Goal: Navigation & Orientation: Find specific page/section

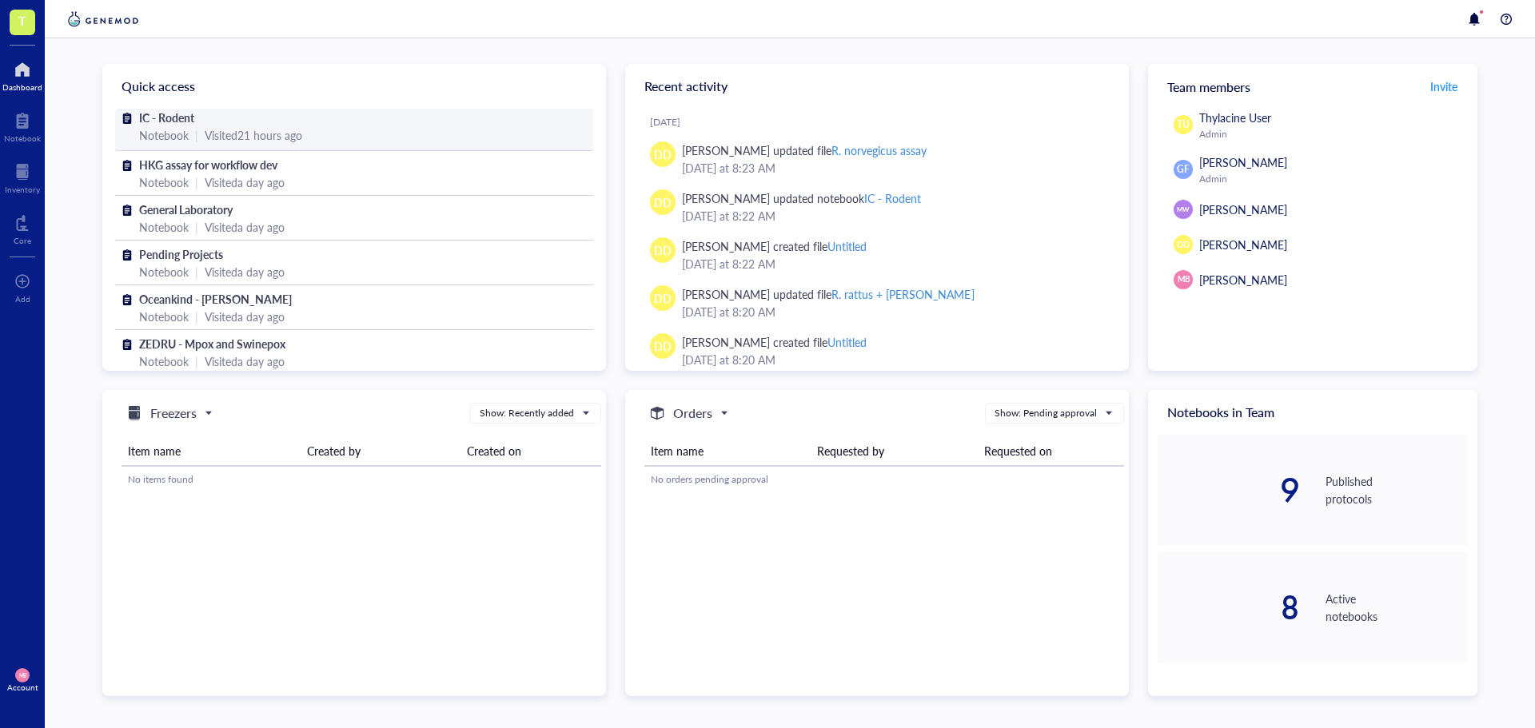
click at [249, 124] on div "IC - Rodent" at bounding box center [354, 118] width 430 height 18
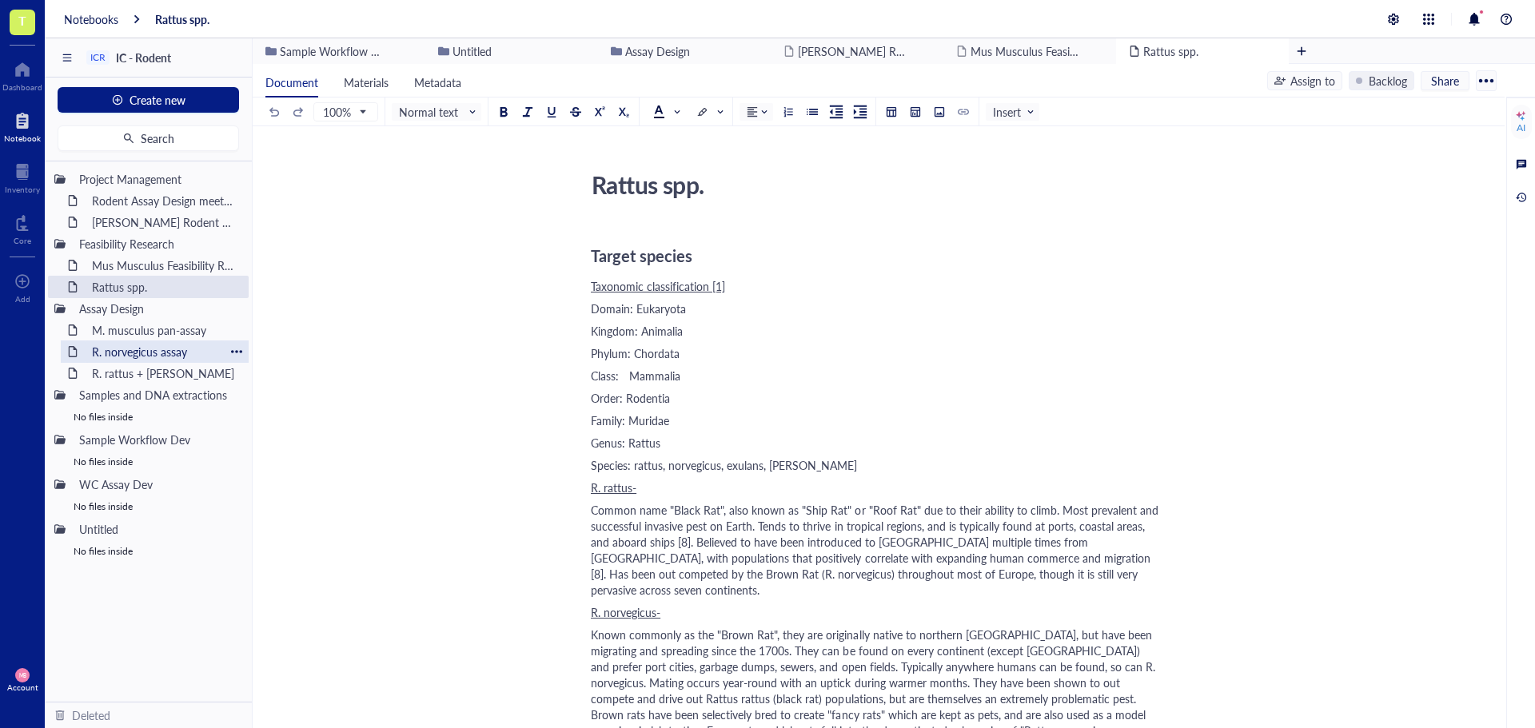
click at [174, 353] on div "R. norvegicus assay" at bounding box center [155, 352] width 140 height 22
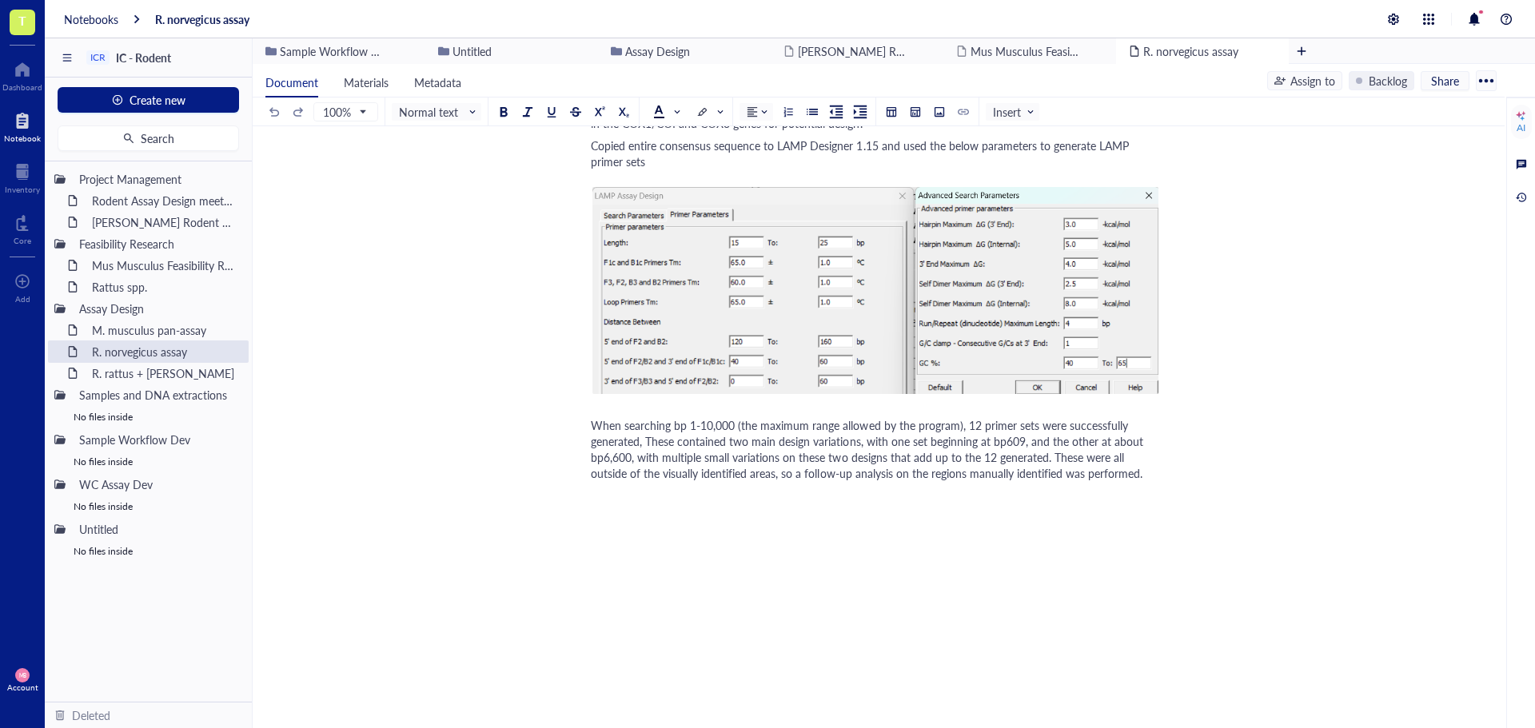
scroll to position [800, 0]
click at [138, 329] on div "M. musculus pan-assay" at bounding box center [155, 330] width 140 height 22
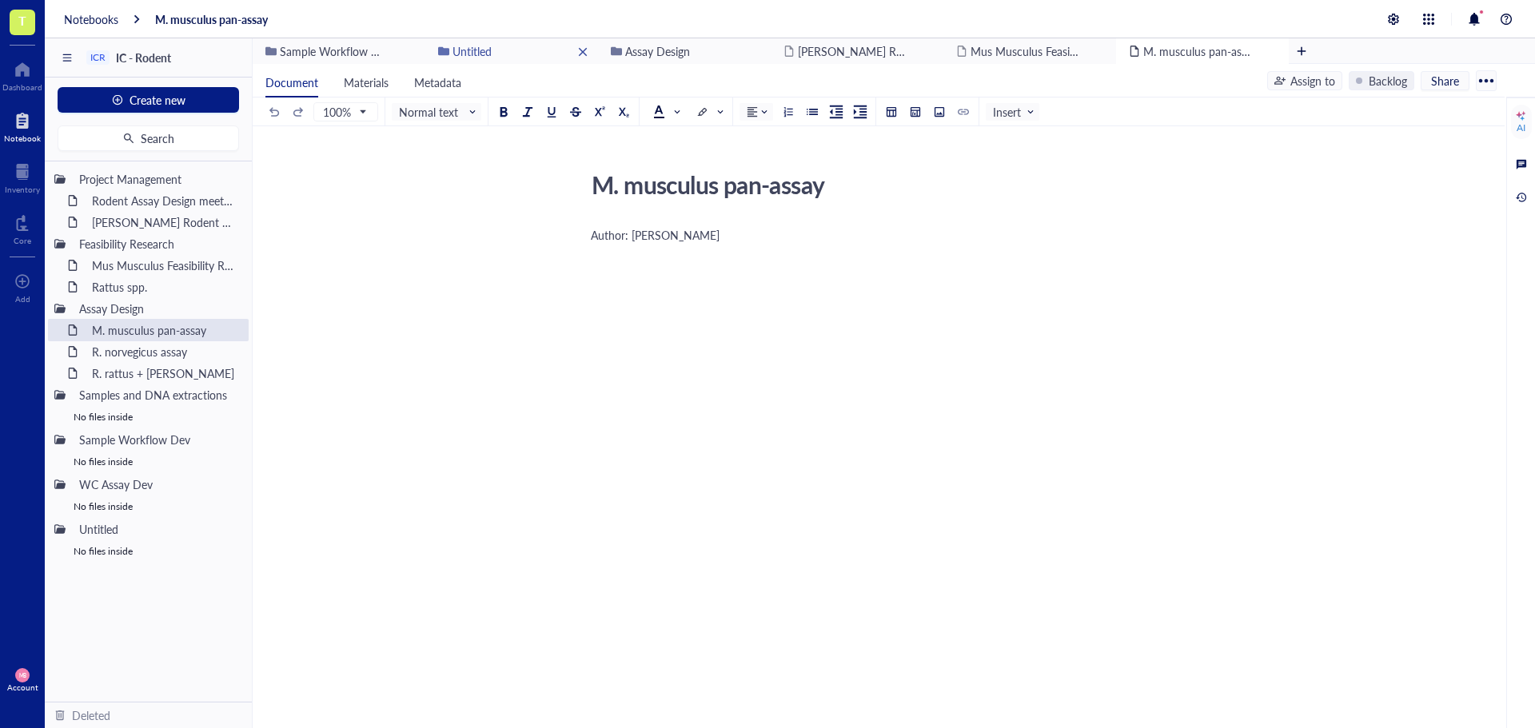
click at [489, 53] on span "Untitled" at bounding box center [472, 51] width 39 height 16
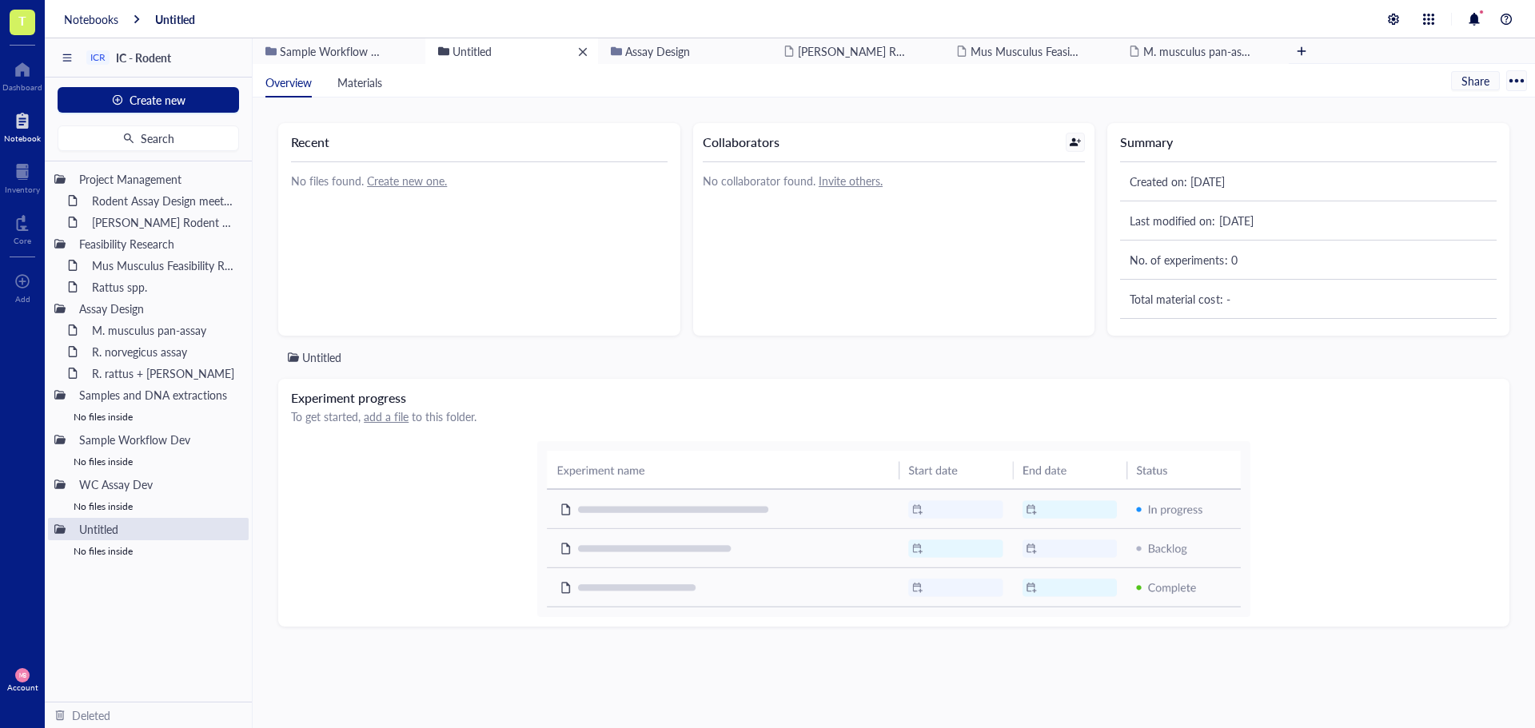
click at [584, 50] on div "remove" at bounding box center [582, 51] width 11 height 11
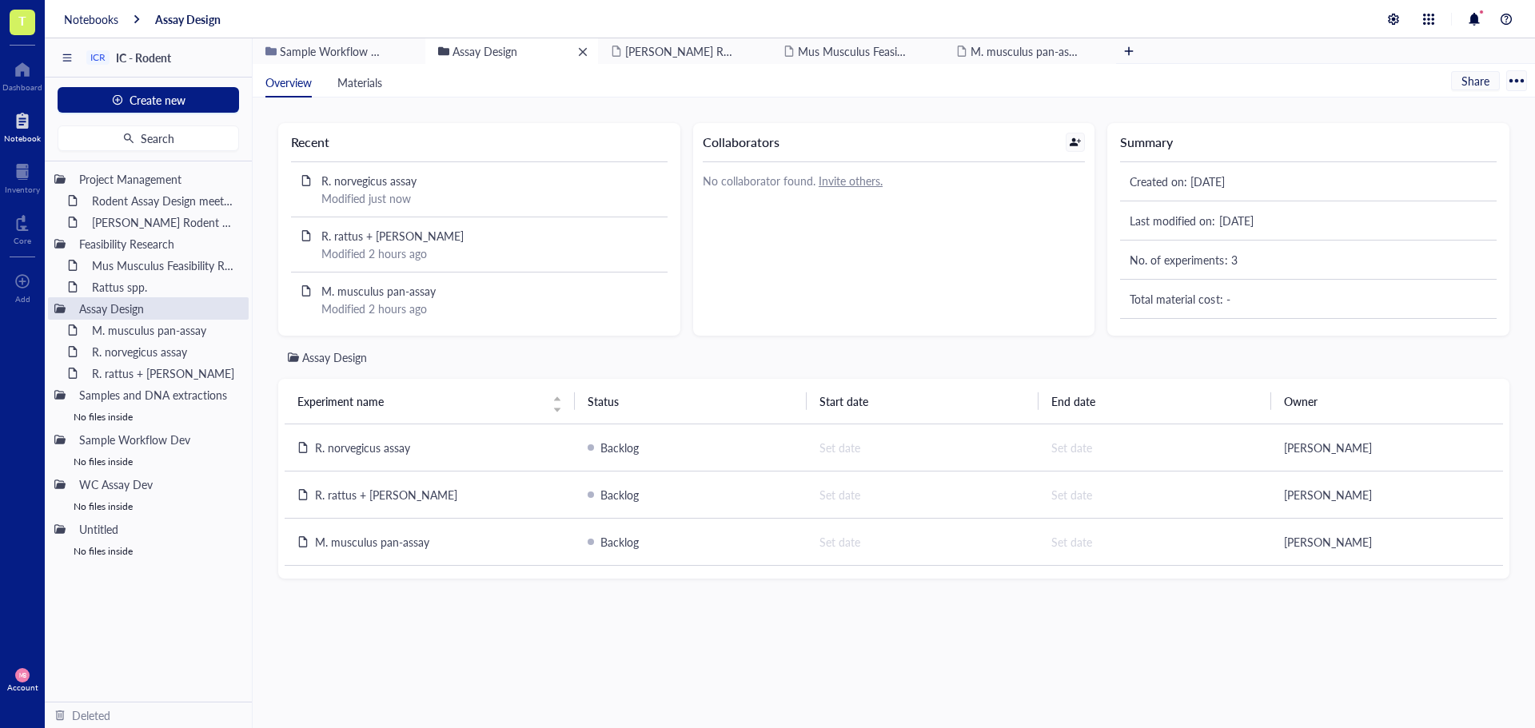
click at [501, 50] on span "Assay Design" at bounding box center [485, 51] width 65 height 16
click at [577, 50] on div "remove" at bounding box center [582, 51] width 11 height 11
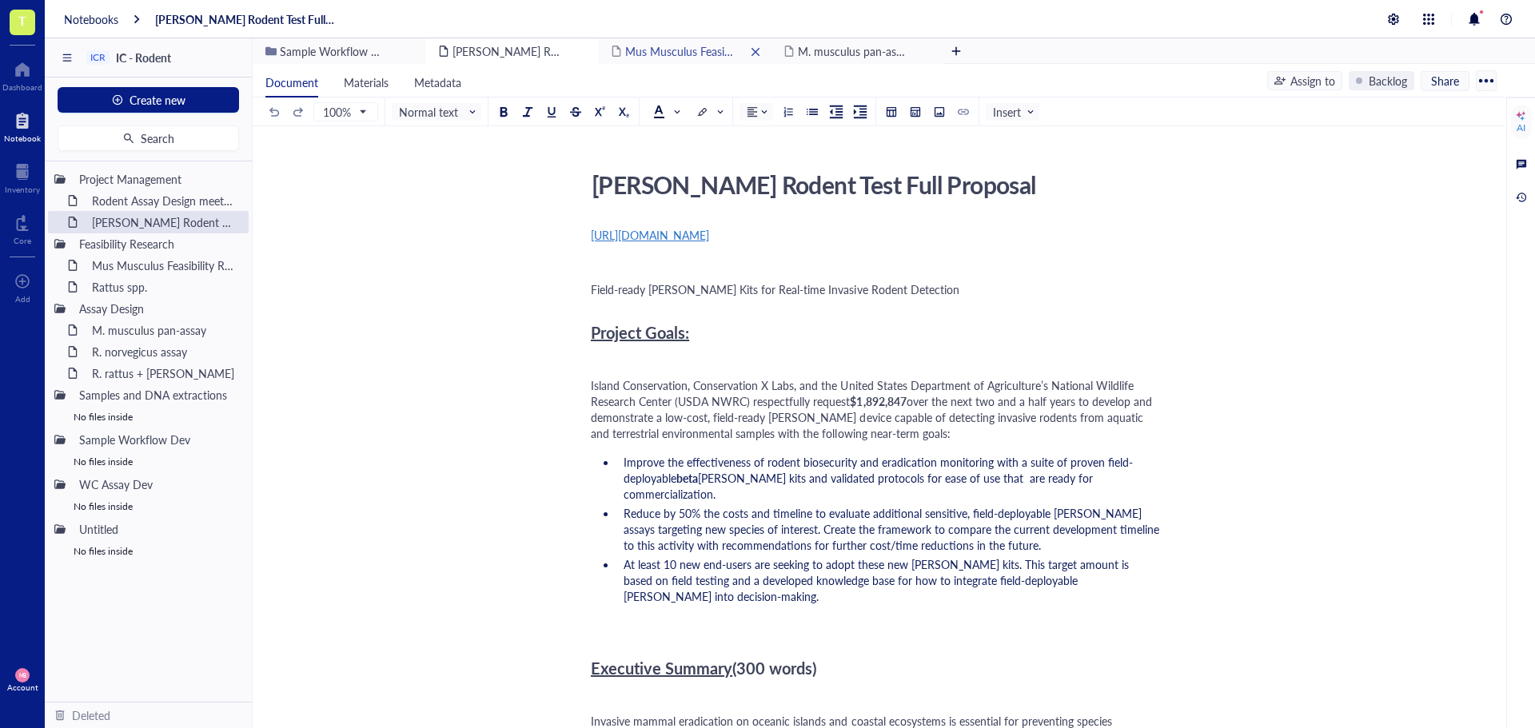
click at [580, 50] on div "remove" at bounding box center [582, 51] width 11 height 11
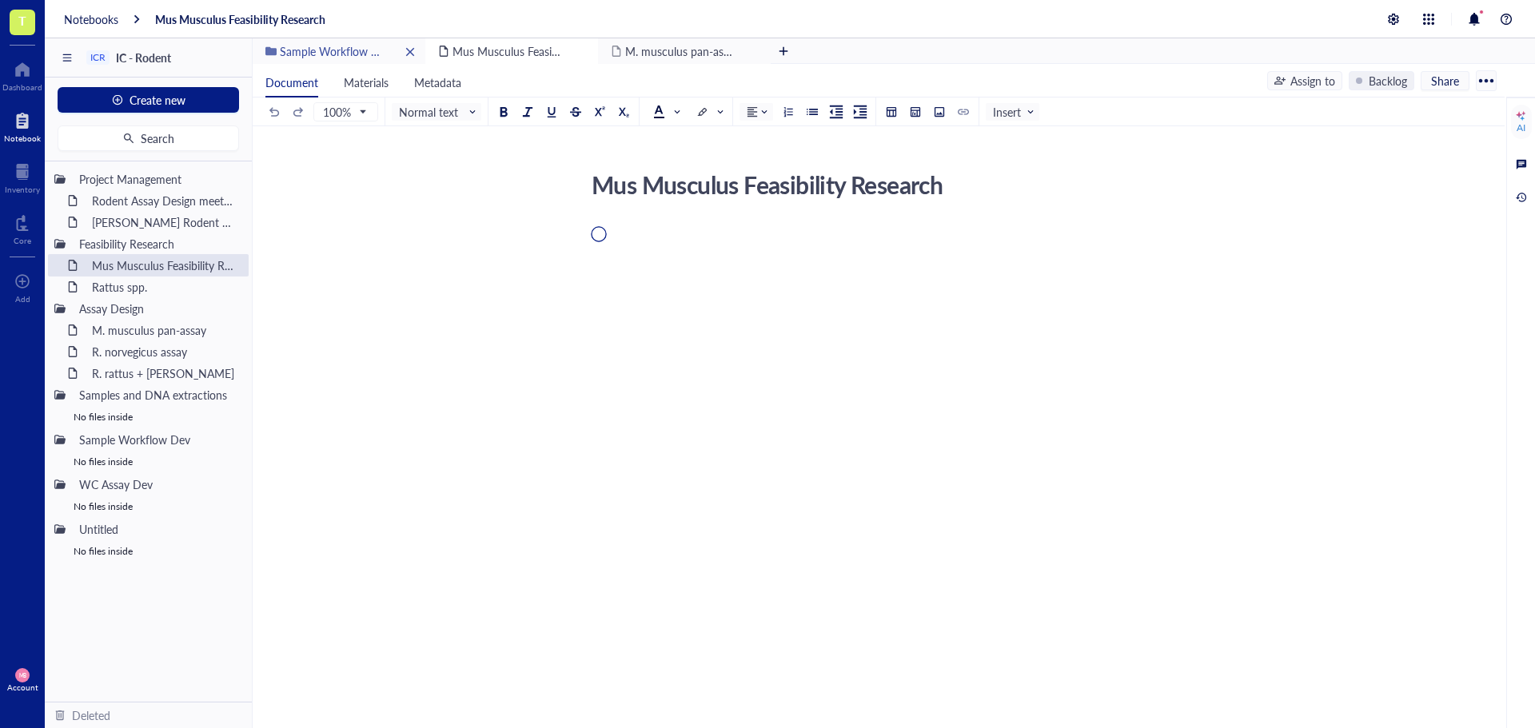
click at [356, 47] on span "Sample Workflow Dev" at bounding box center [335, 51] width 111 height 16
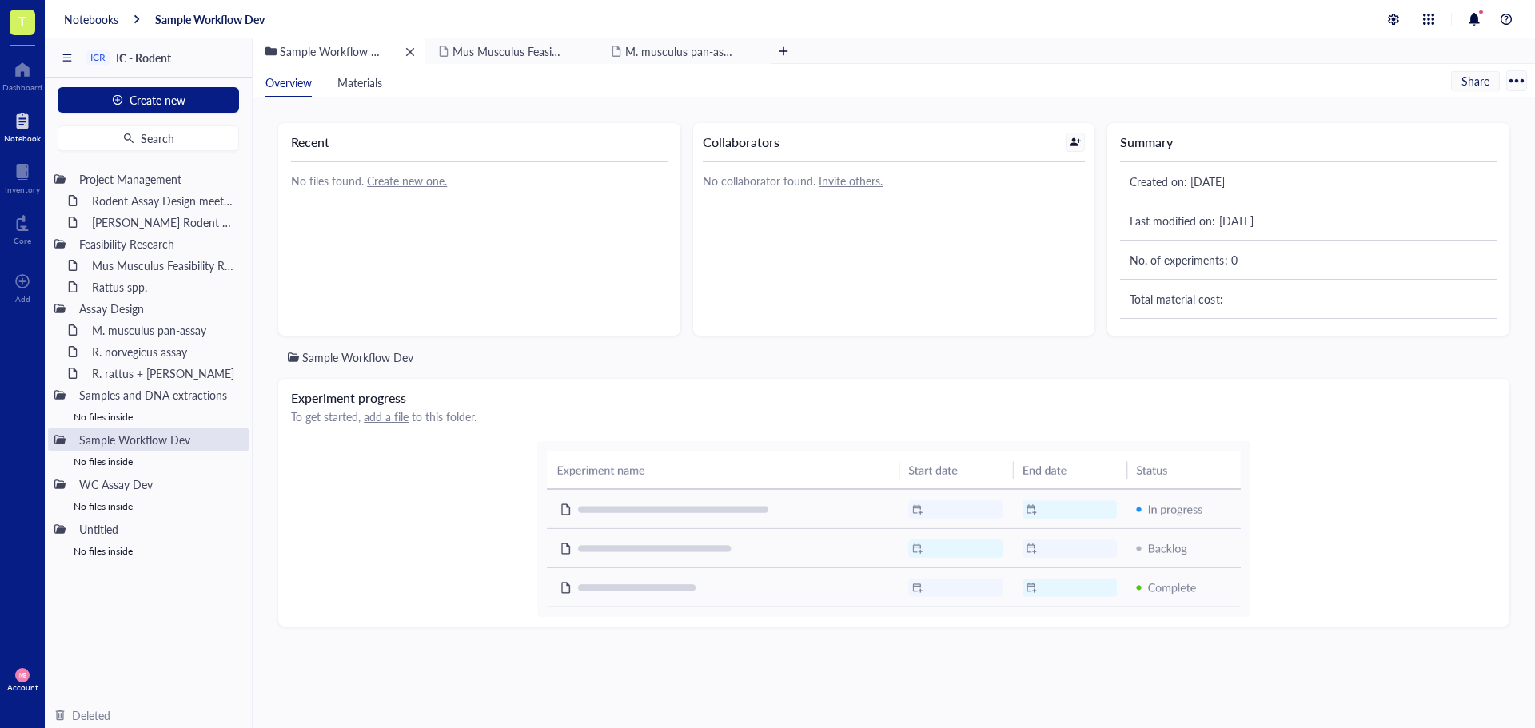
click at [408, 53] on div "remove" at bounding box center [410, 51] width 11 height 11
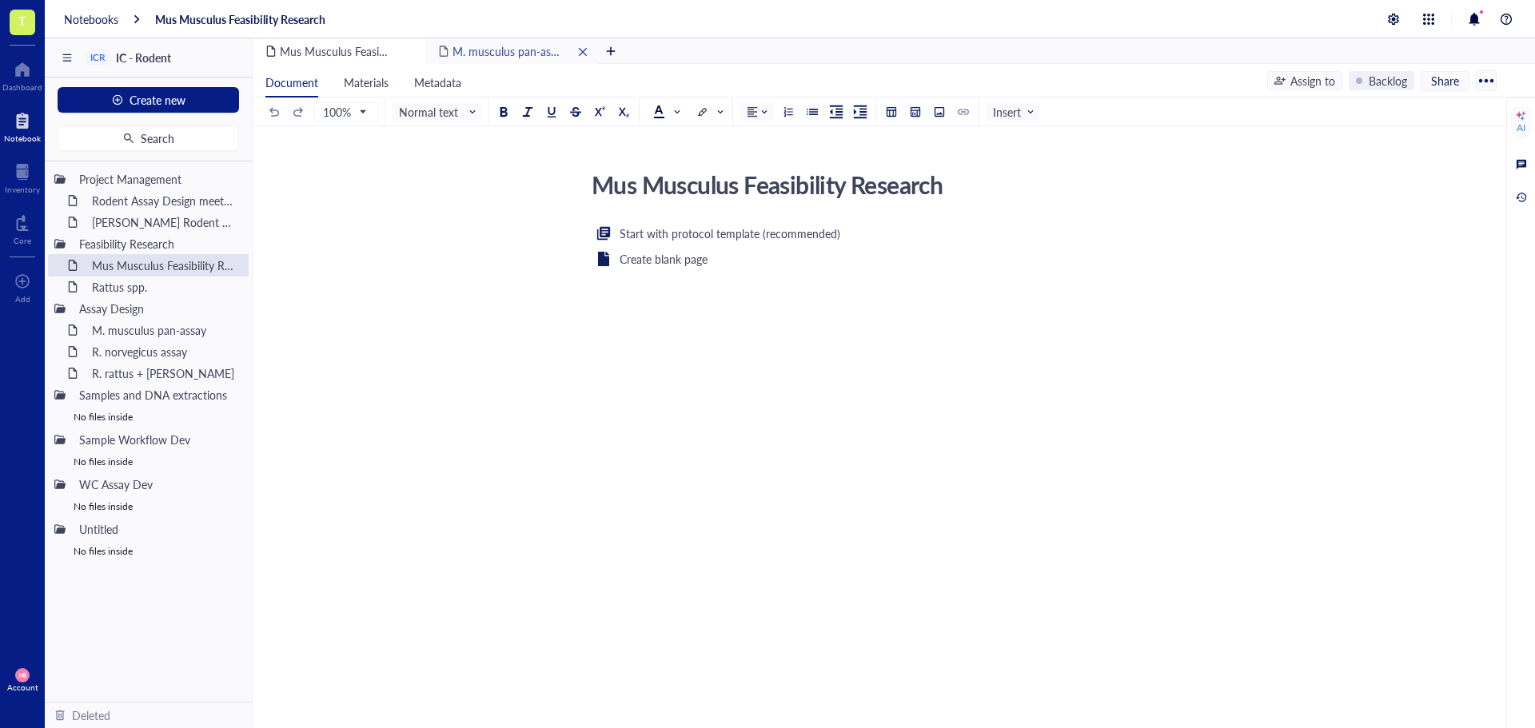
click at [465, 54] on span "M. musculus pan-assay" at bounding box center [510, 51] width 114 height 16
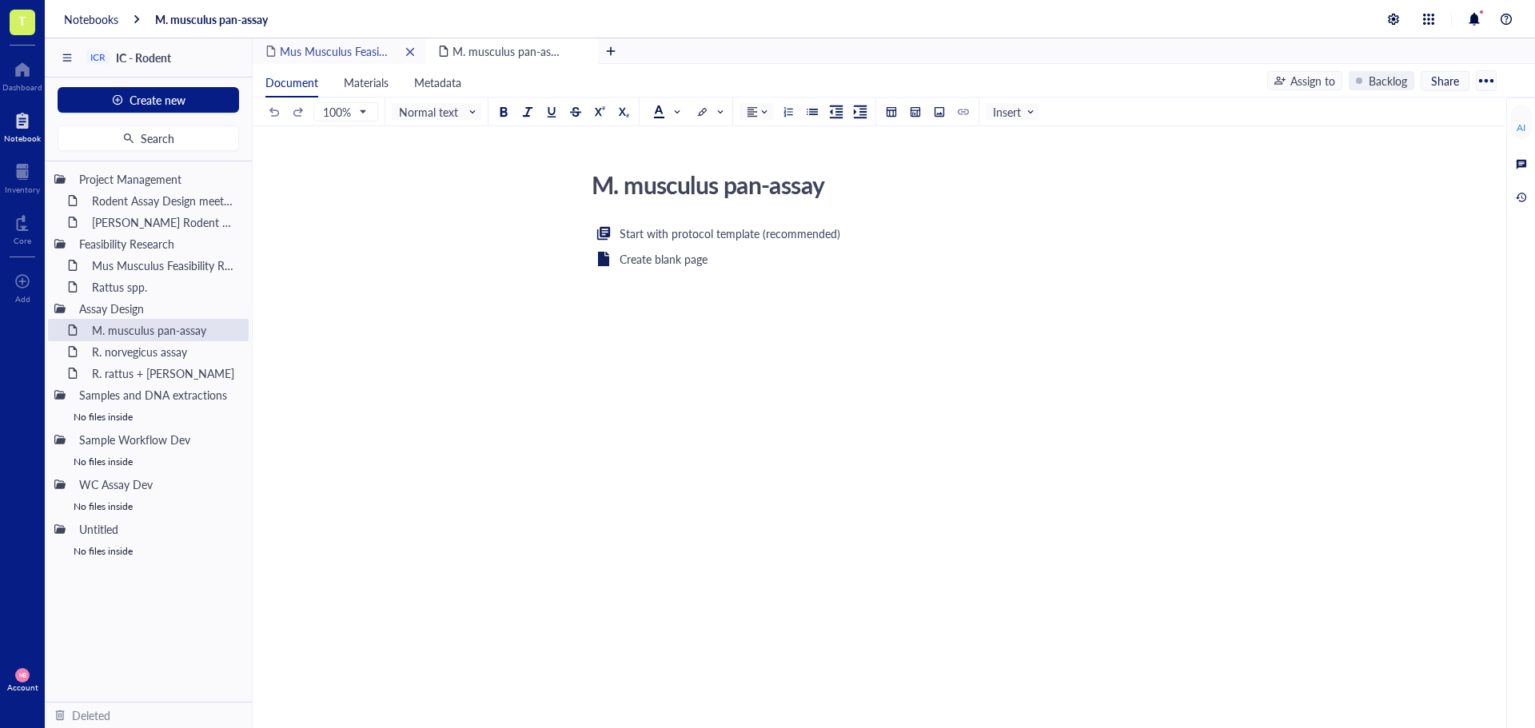
click at [359, 54] on span "Mus Musculus Feasibility Research" at bounding box center [365, 51] width 170 height 16
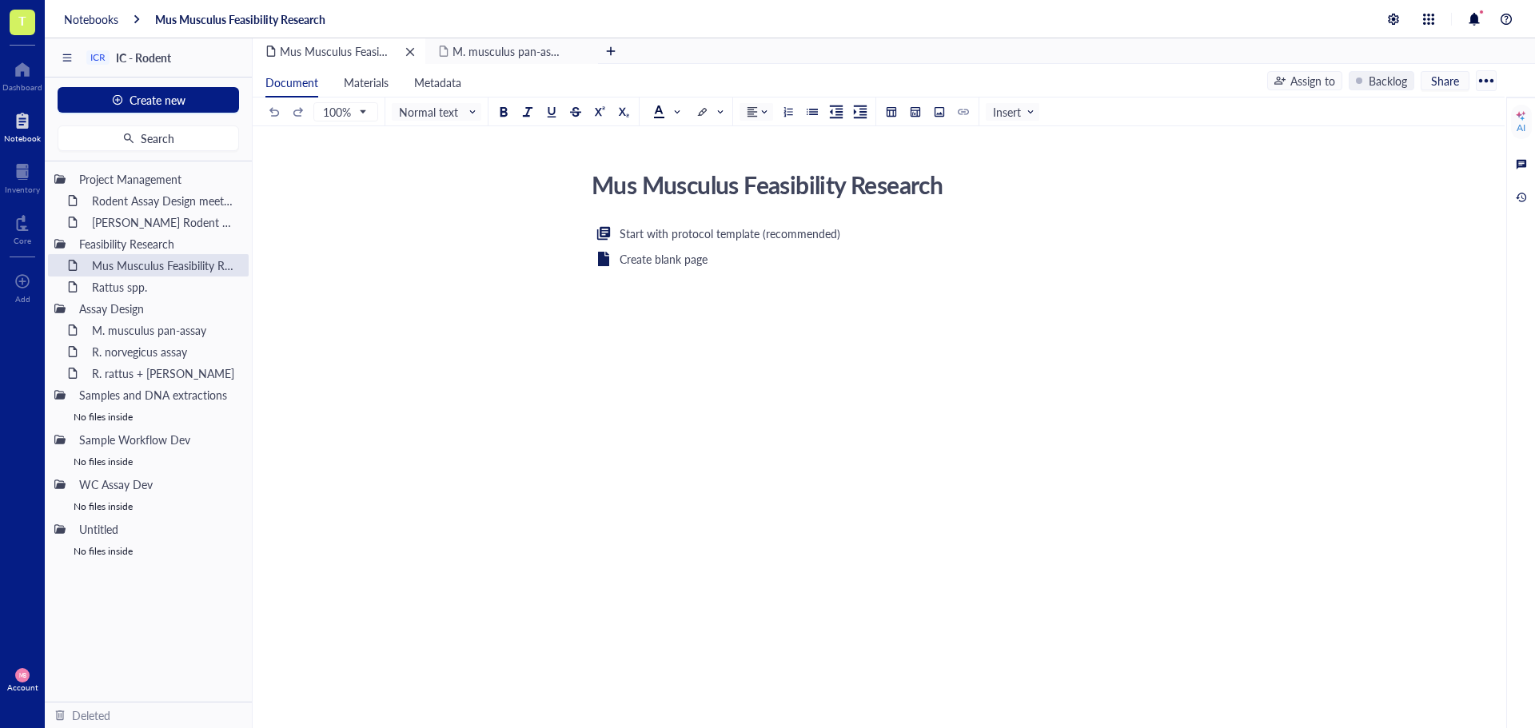
click at [412, 51] on div "remove" at bounding box center [410, 51] width 11 height 11
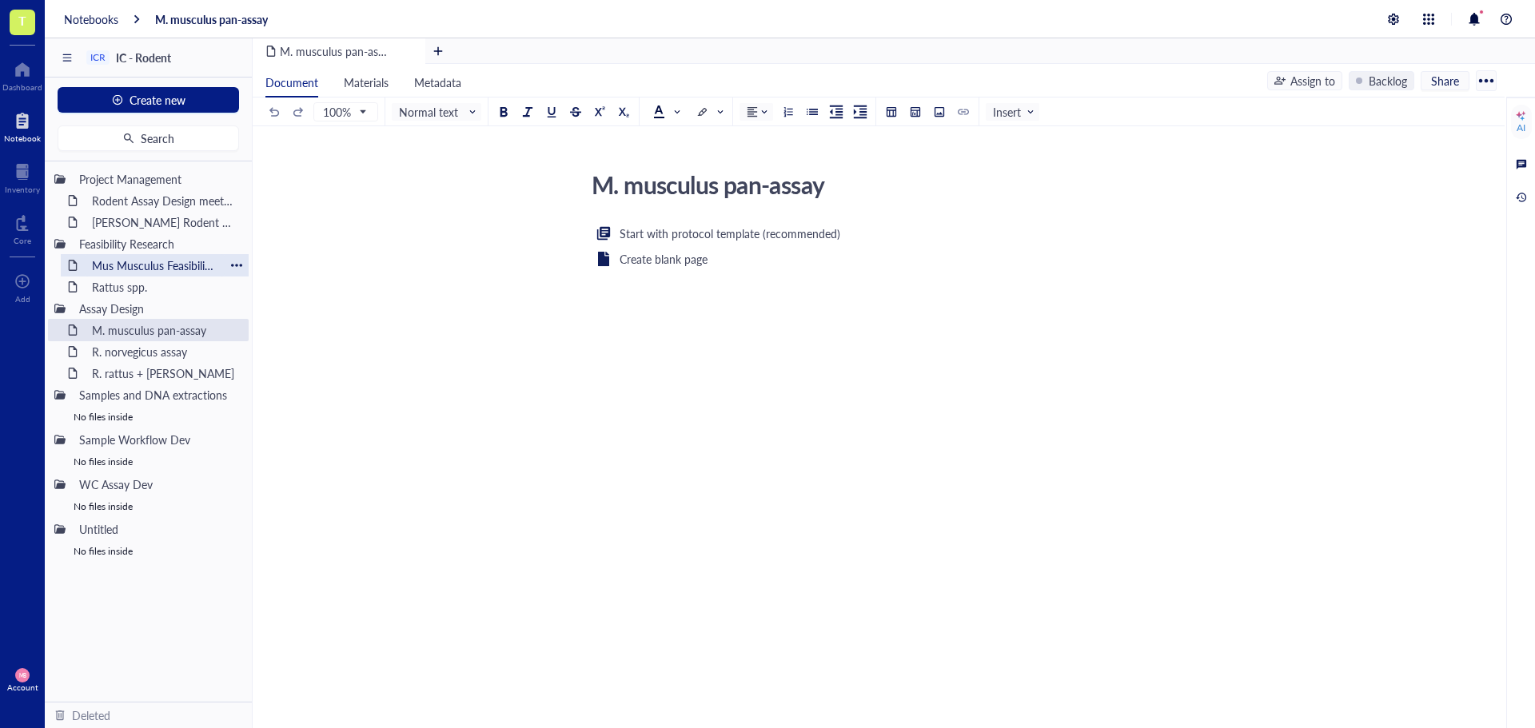
click at [150, 269] on div "Mus Musculus Feasibility Research" at bounding box center [155, 265] width 140 height 22
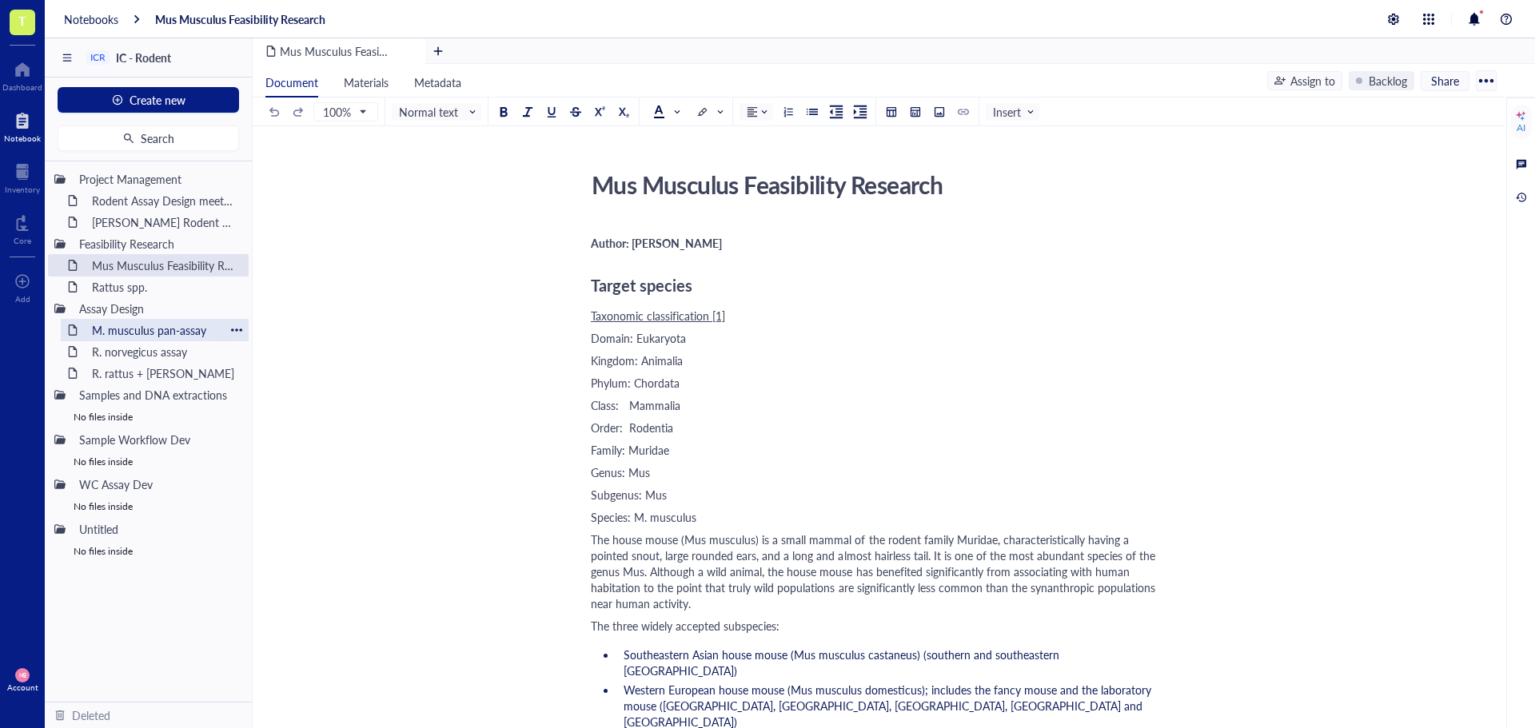
click at [146, 330] on div "M. musculus pan-assay" at bounding box center [155, 330] width 140 height 22
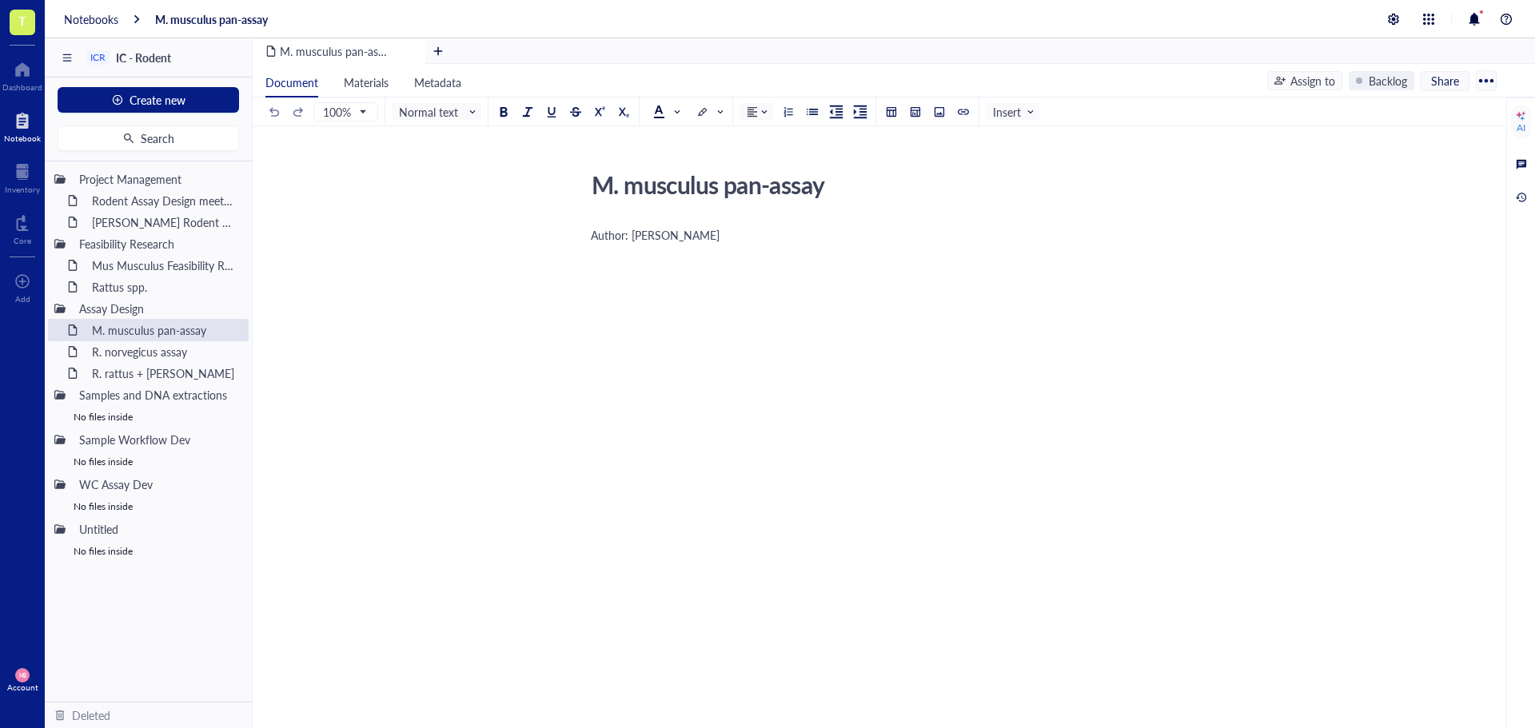
click at [1061, 417] on div "Author: [PERSON_NAME] ﻿ ﻿" at bounding box center [875, 401] width 569 height 355
